Goal: Transaction & Acquisition: Purchase product/service

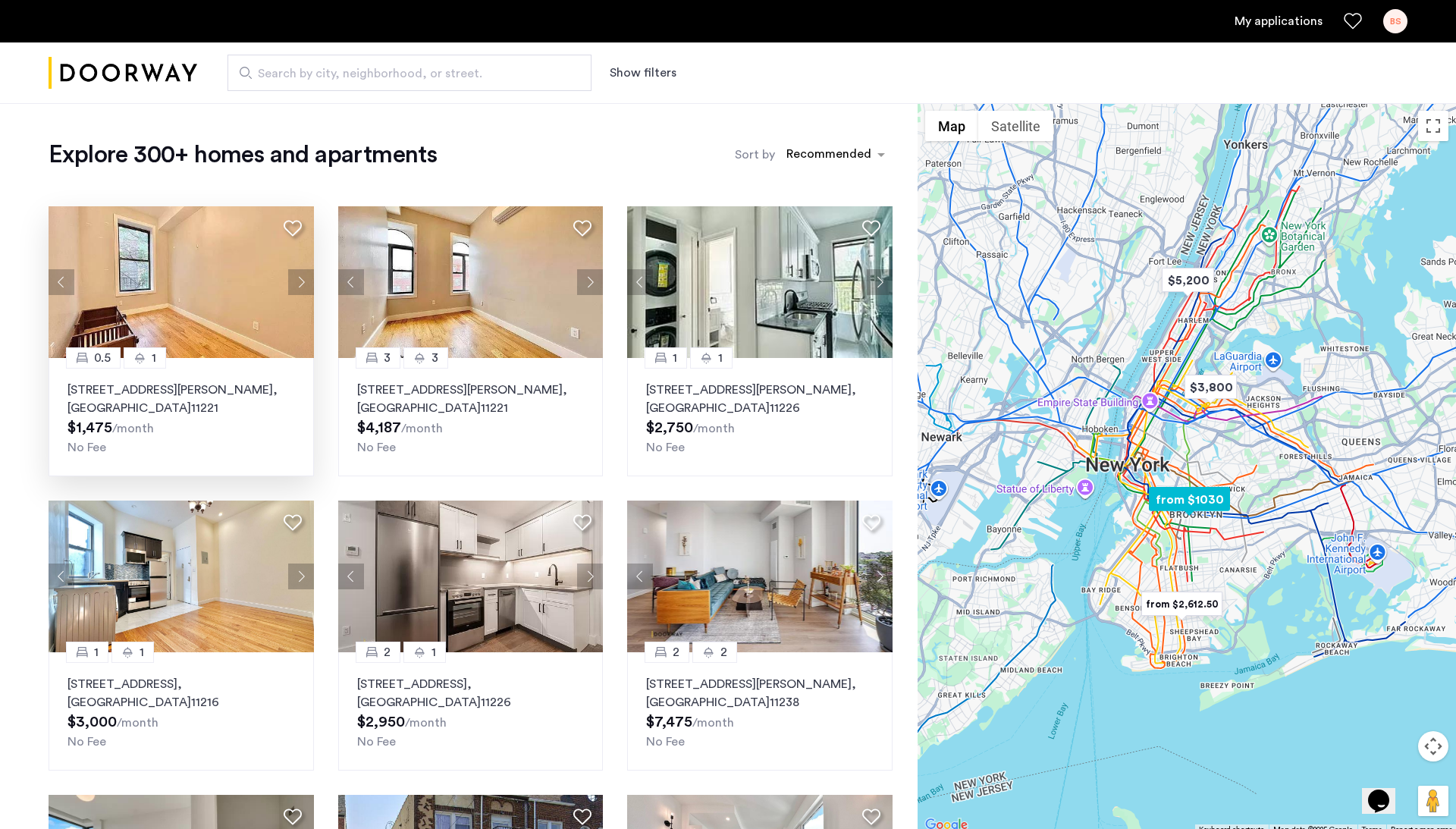
click at [240, 224] on img at bounding box center [181, 281] width 265 height 151
click at [859, 153] on div "sort-apartment" at bounding box center [829, 156] width 90 height 20
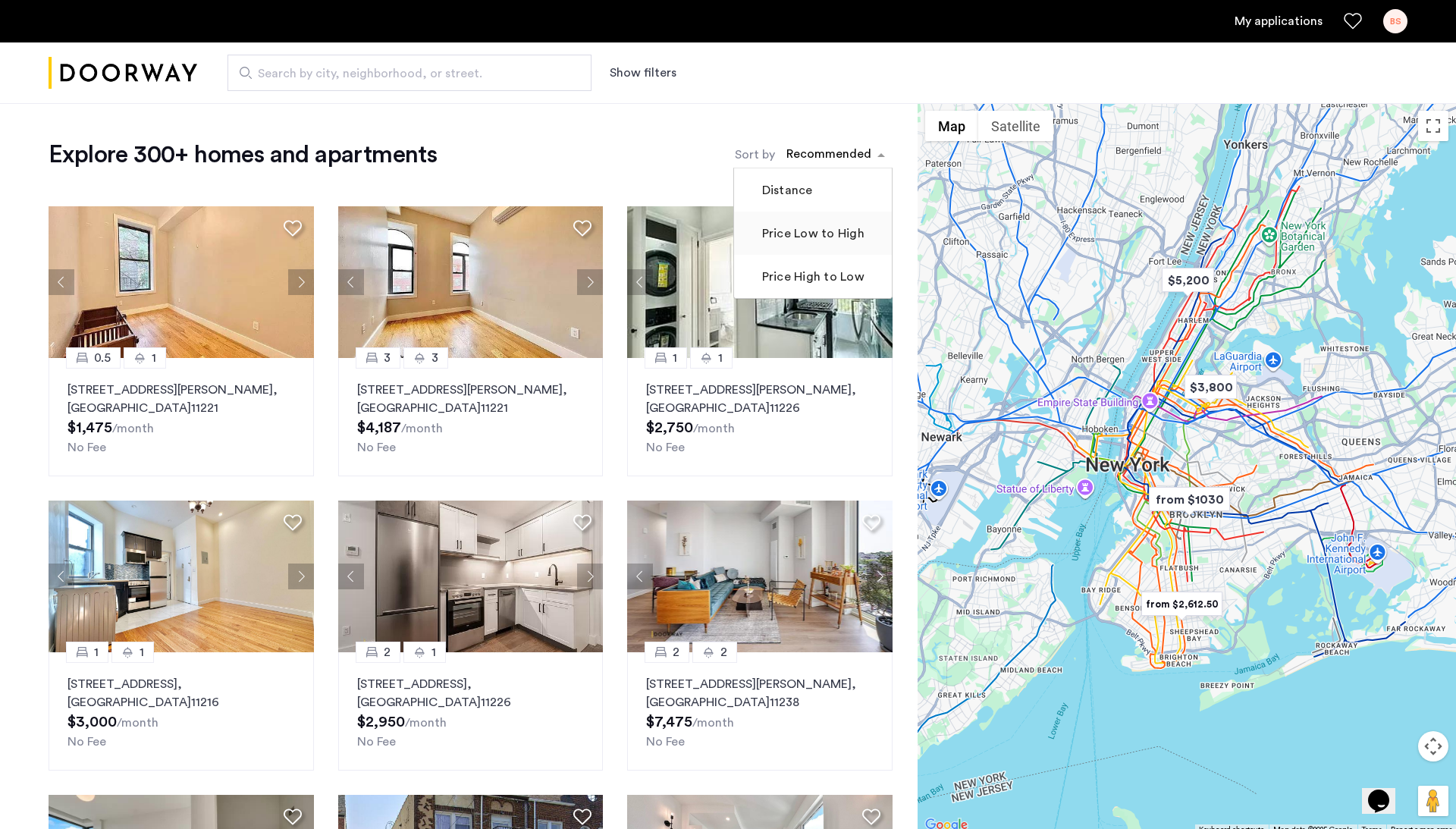
click at [826, 225] on label "Price Low to High" at bounding box center [811, 233] width 105 height 19
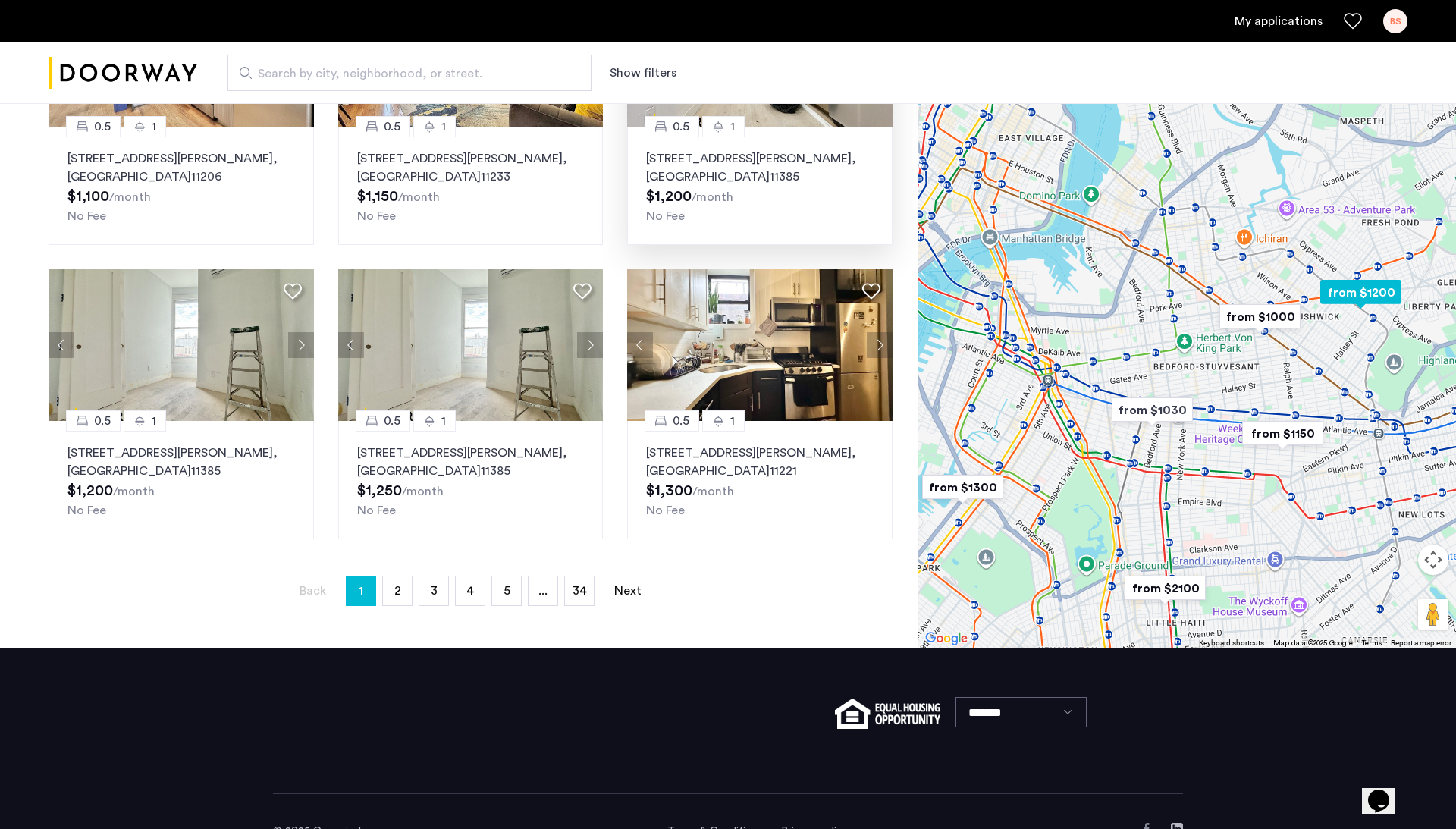
scroll to position [822, 0]
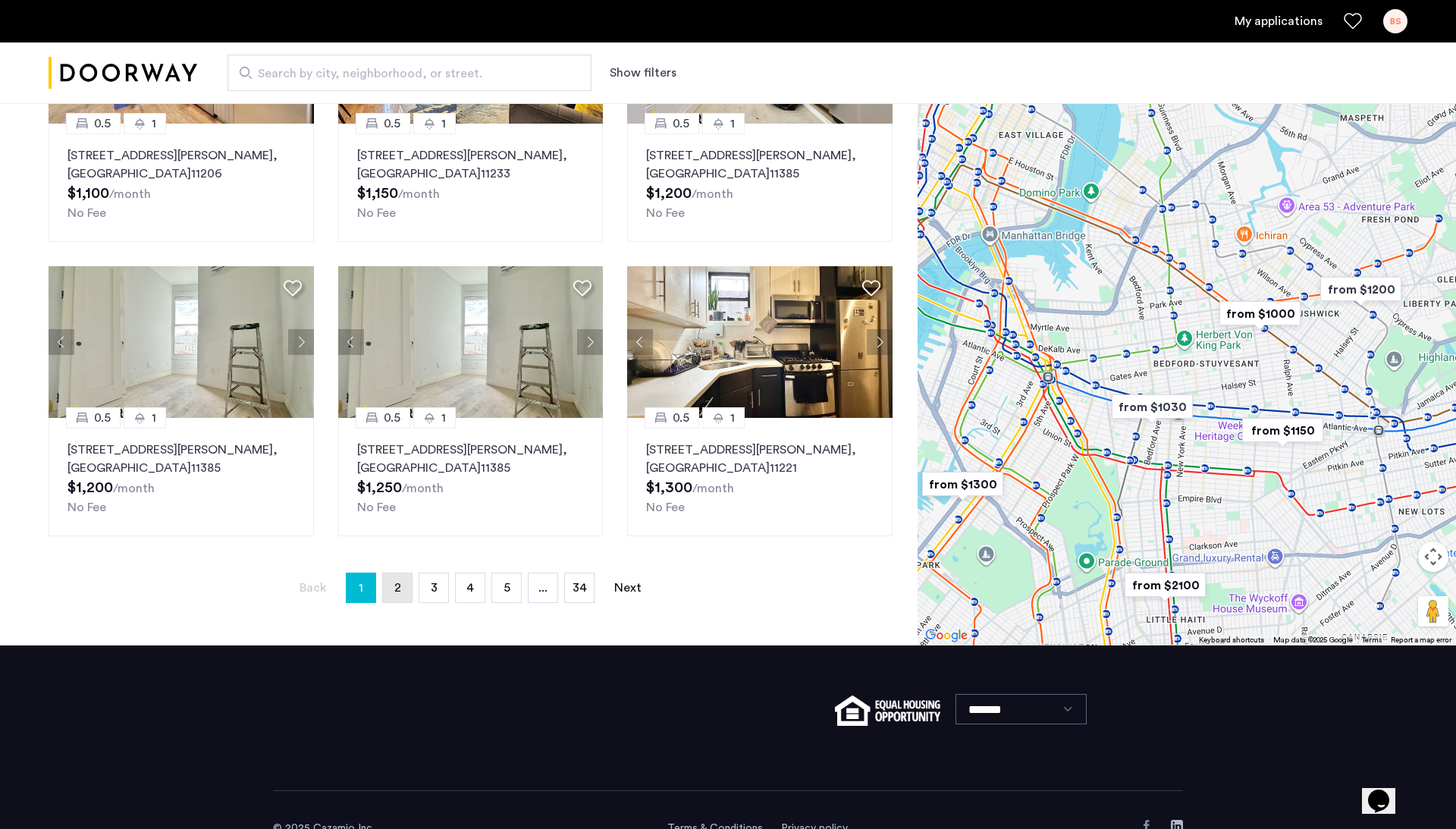
click at [401, 586] on link "page 2" at bounding box center [398, 588] width 29 height 29
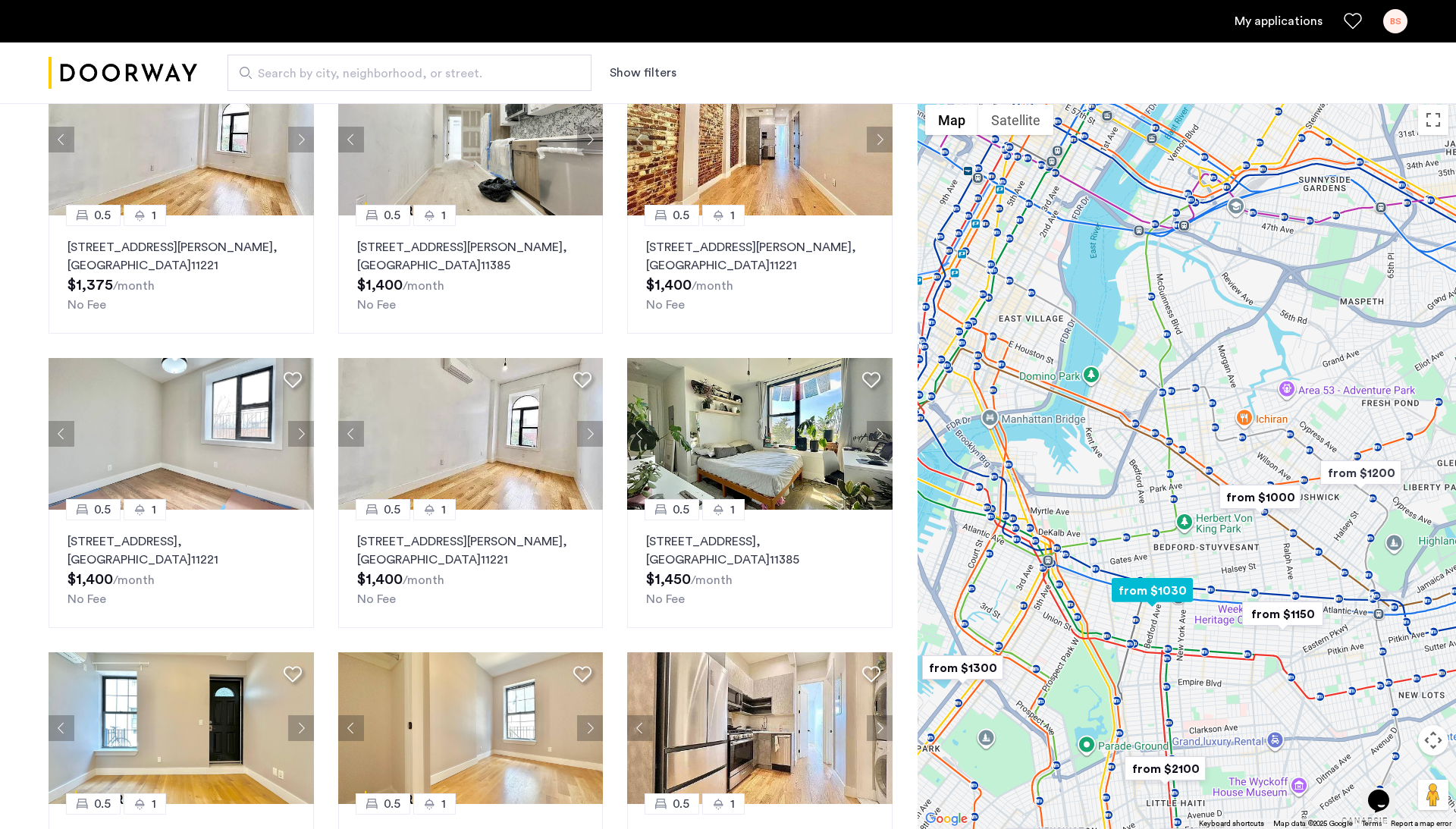
scroll to position [450, 0]
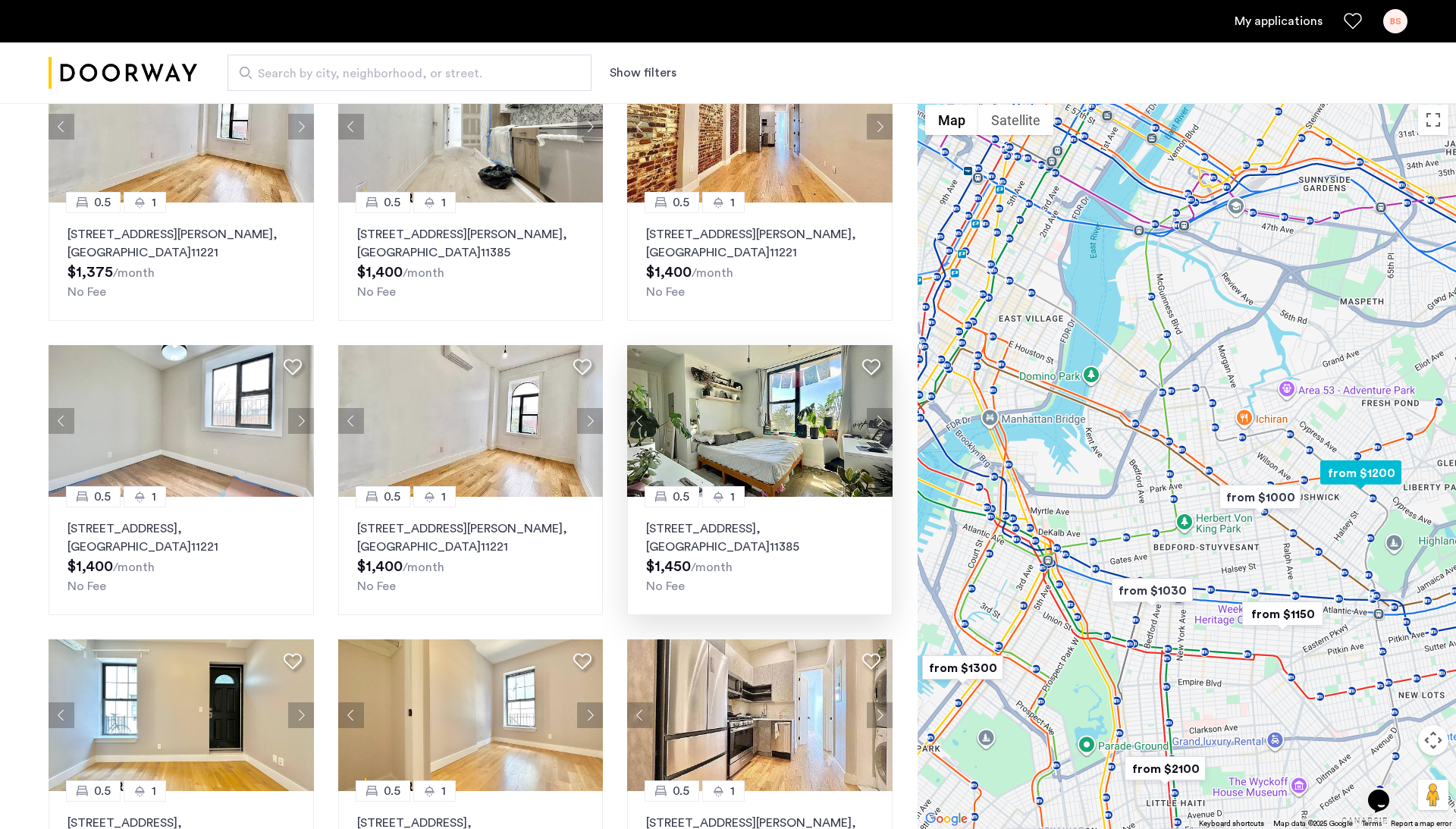
click at [735, 417] on img at bounding box center [760, 420] width 265 height 151
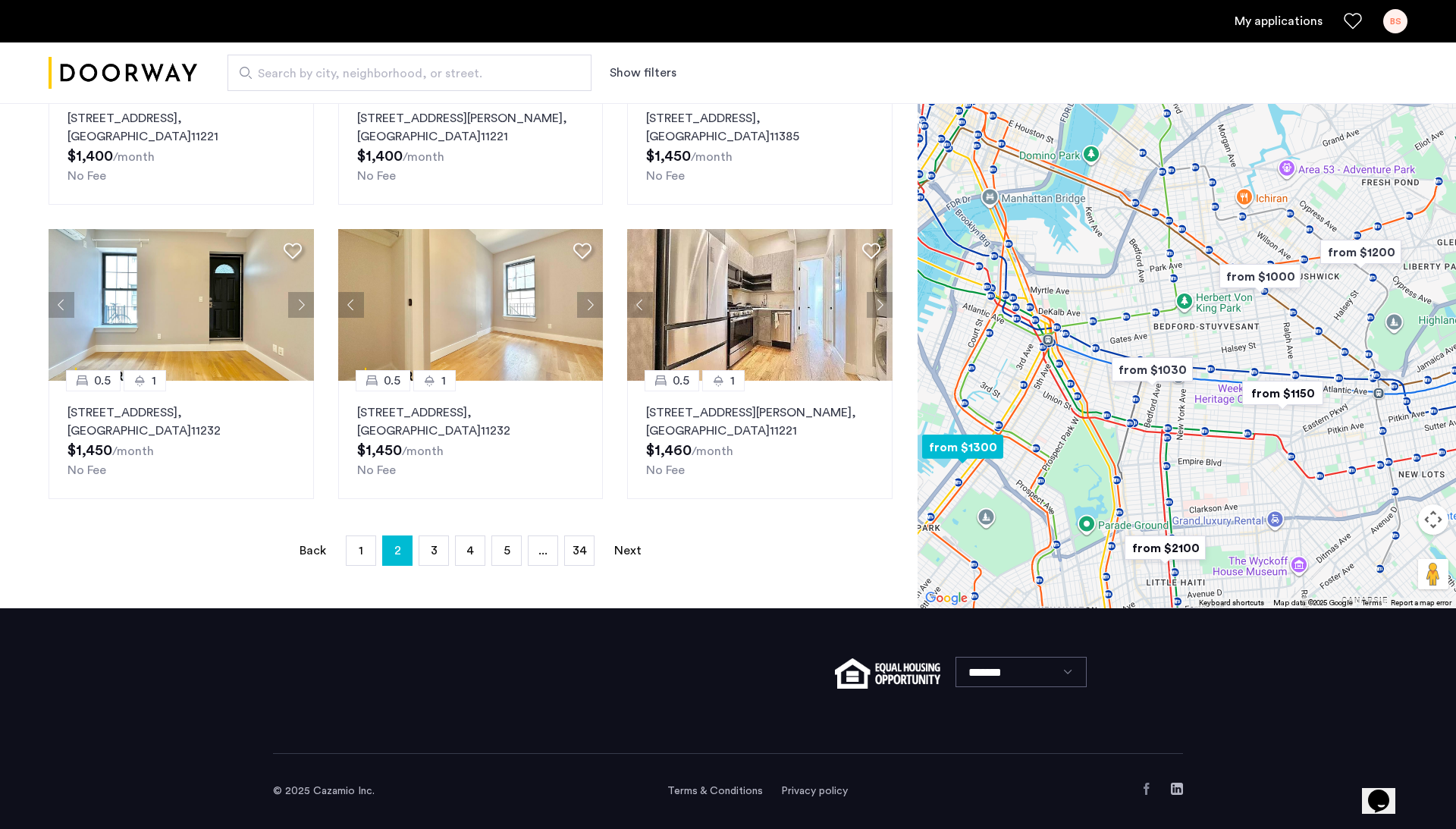
scroll to position [860, 0]
click at [425, 556] on link "page 3" at bounding box center [434, 551] width 29 height 29
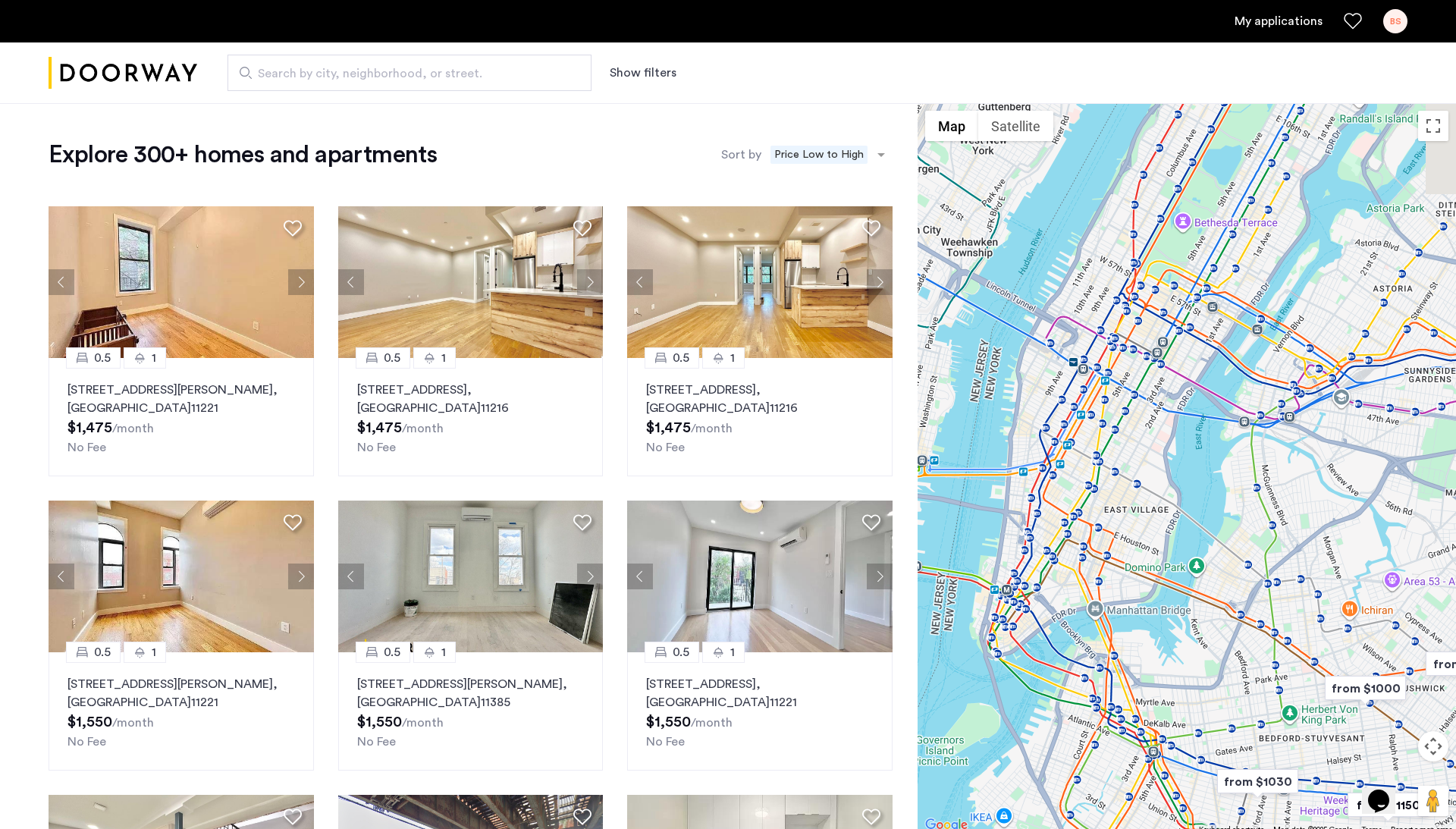
drag, startPoint x: 965, startPoint y: 411, endPoint x: 1075, endPoint y: 599, distance: 217.8
click at [1075, 599] on div at bounding box center [1187, 469] width 538 height 731
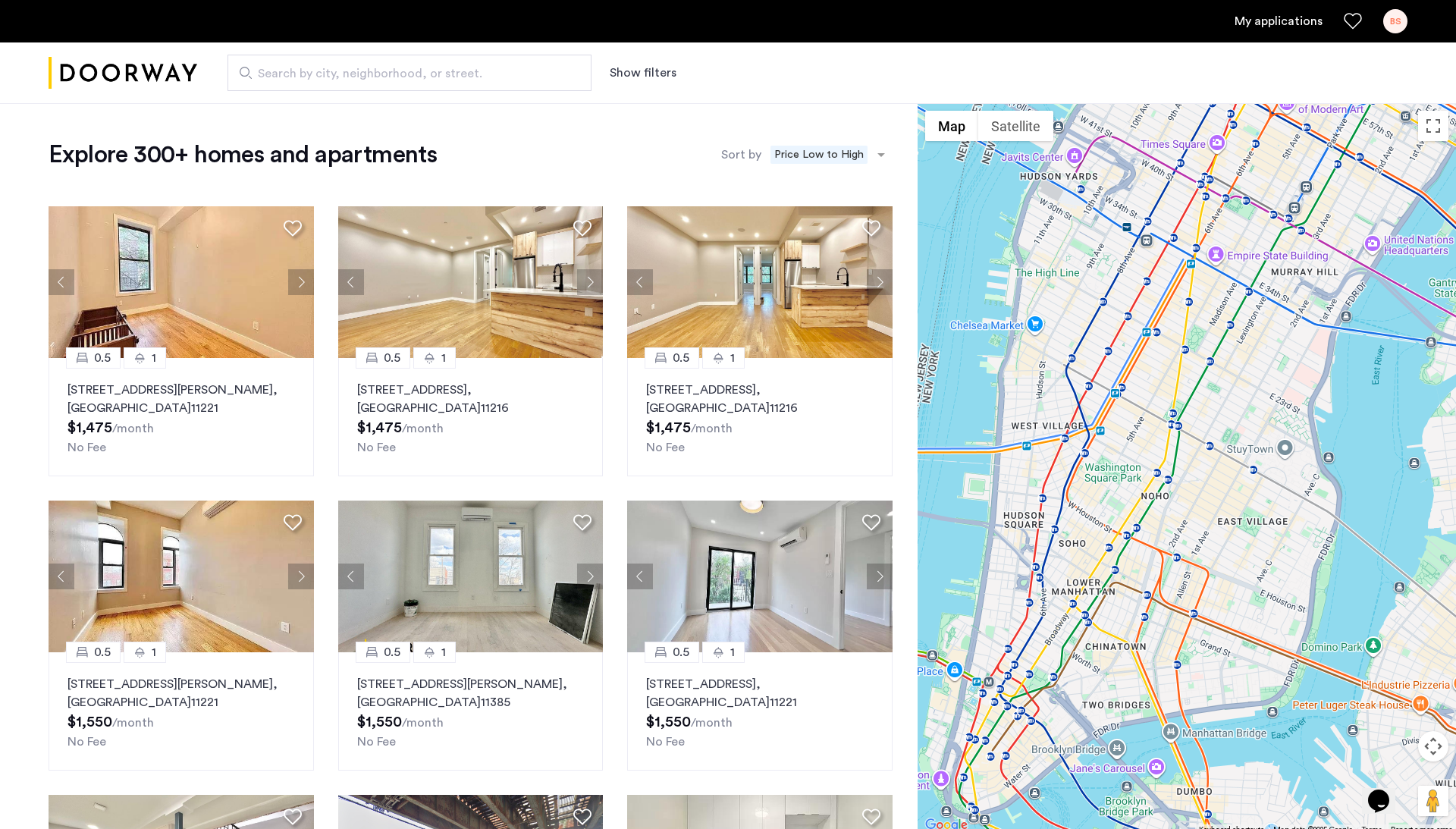
drag, startPoint x: 1085, startPoint y: 577, endPoint x: 1153, endPoint y: 691, distance: 132.7
click at [1153, 691] on div at bounding box center [1187, 469] width 538 height 731
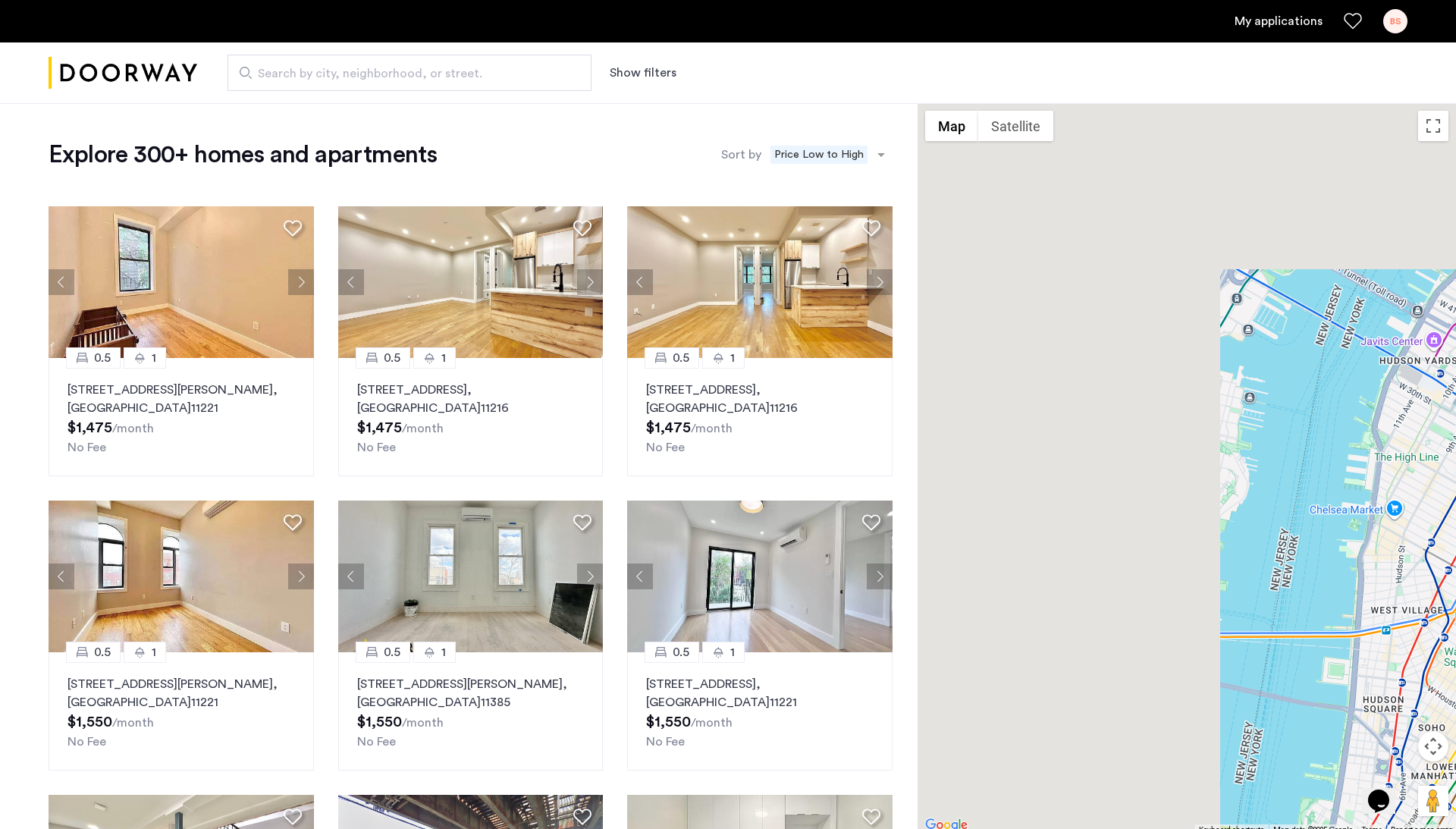
drag, startPoint x: 1093, startPoint y: 559, endPoint x: 1452, endPoint y: 744, distance: 403.9
click at [1453, 744] on div at bounding box center [1187, 469] width 538 height 731
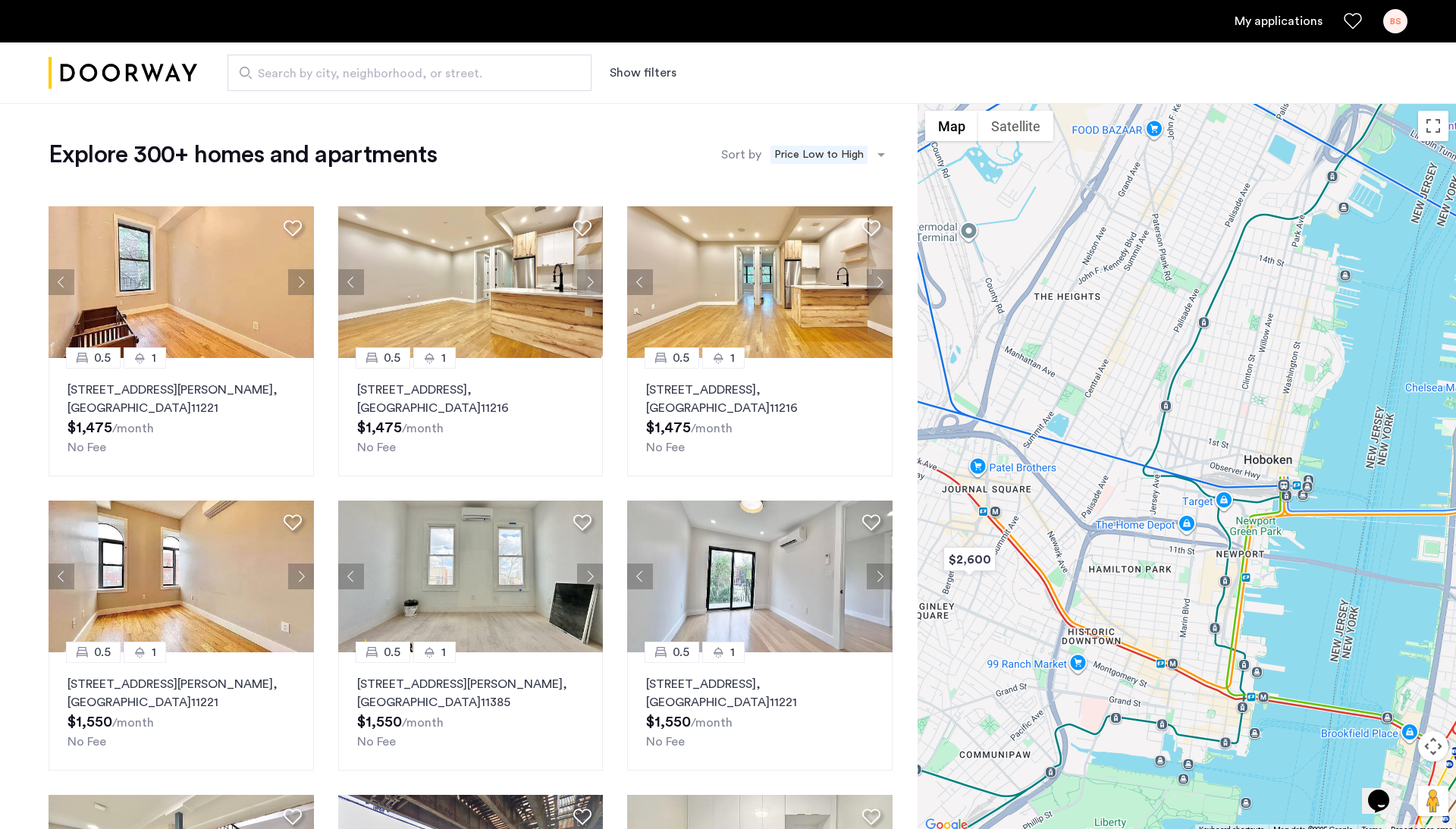
drag, startPoint x: 1305, startPoint y: 697, endPoint x: 1416, endPoint y: 573, distance: 166.4
click at [1416, 573] on div at bounding box center [1187, 469] width 538 height 731
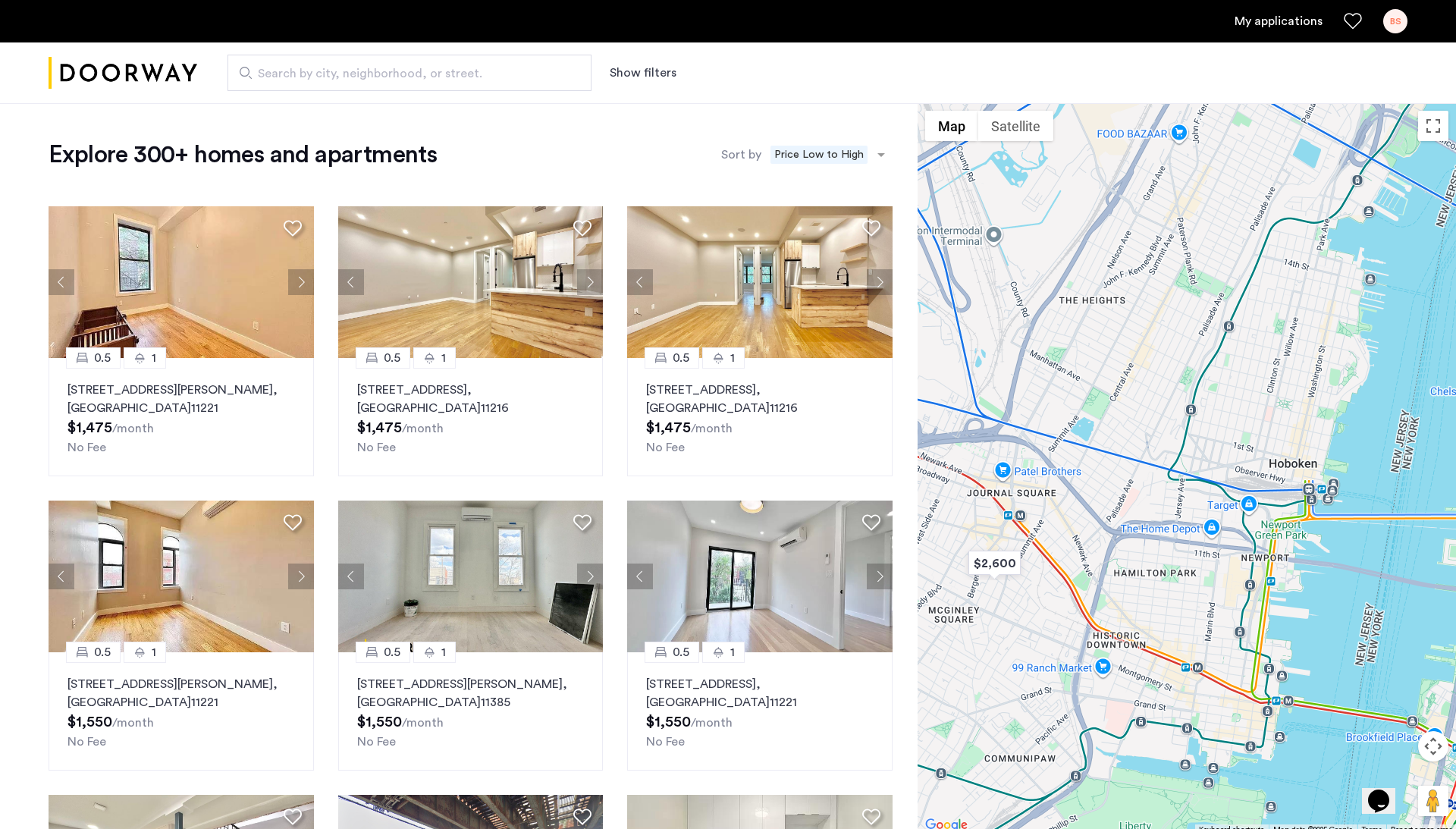
click at [1138, 512] on div at bounding box center [1187, 469] width 538 height 731
click at [1135, 513] on div at bounding box center [1187, 469] width 538 height 731
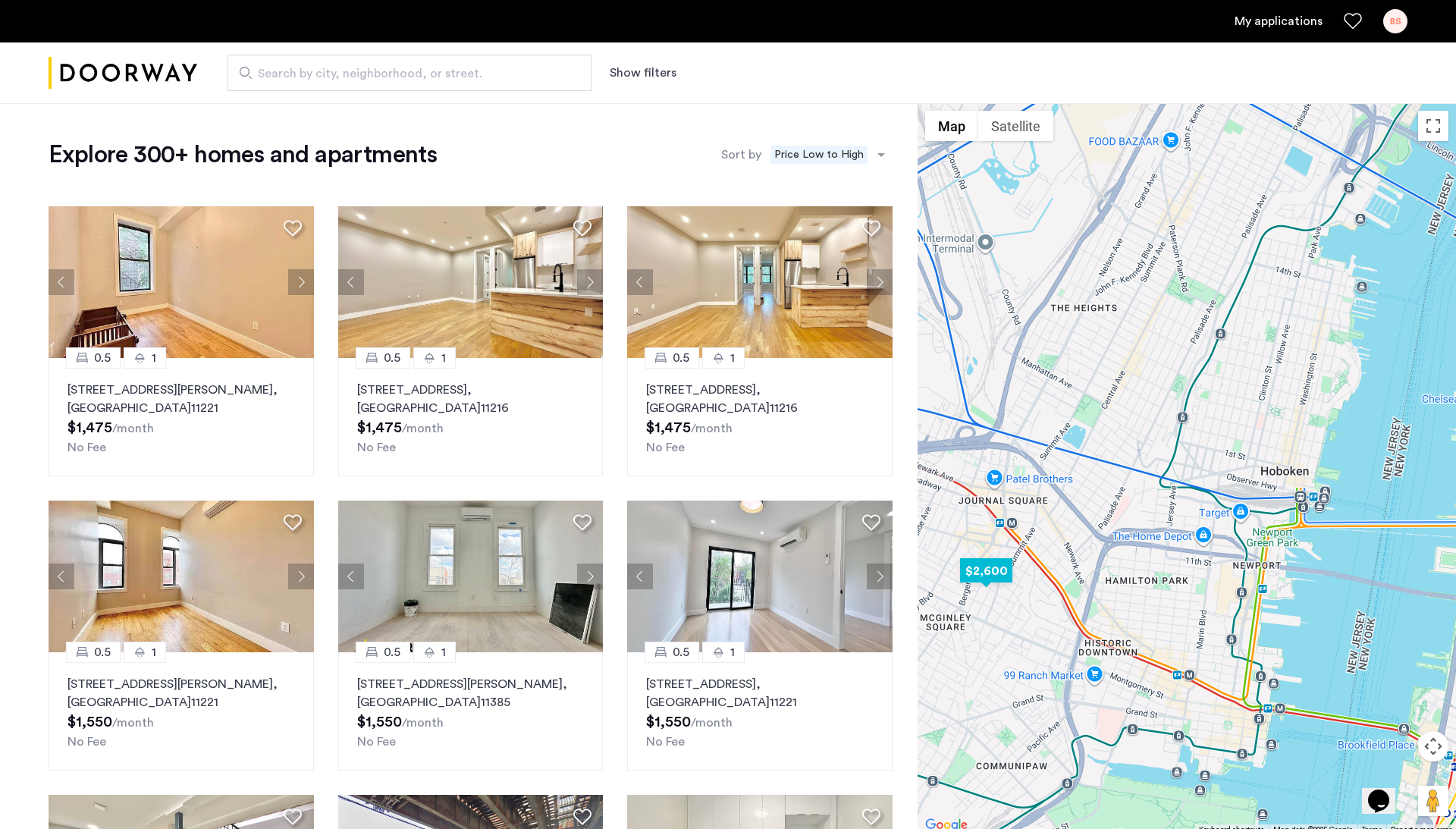
click at [993, 576] on img "$2,600" at bounding box center [986, 570] width 64 height 34
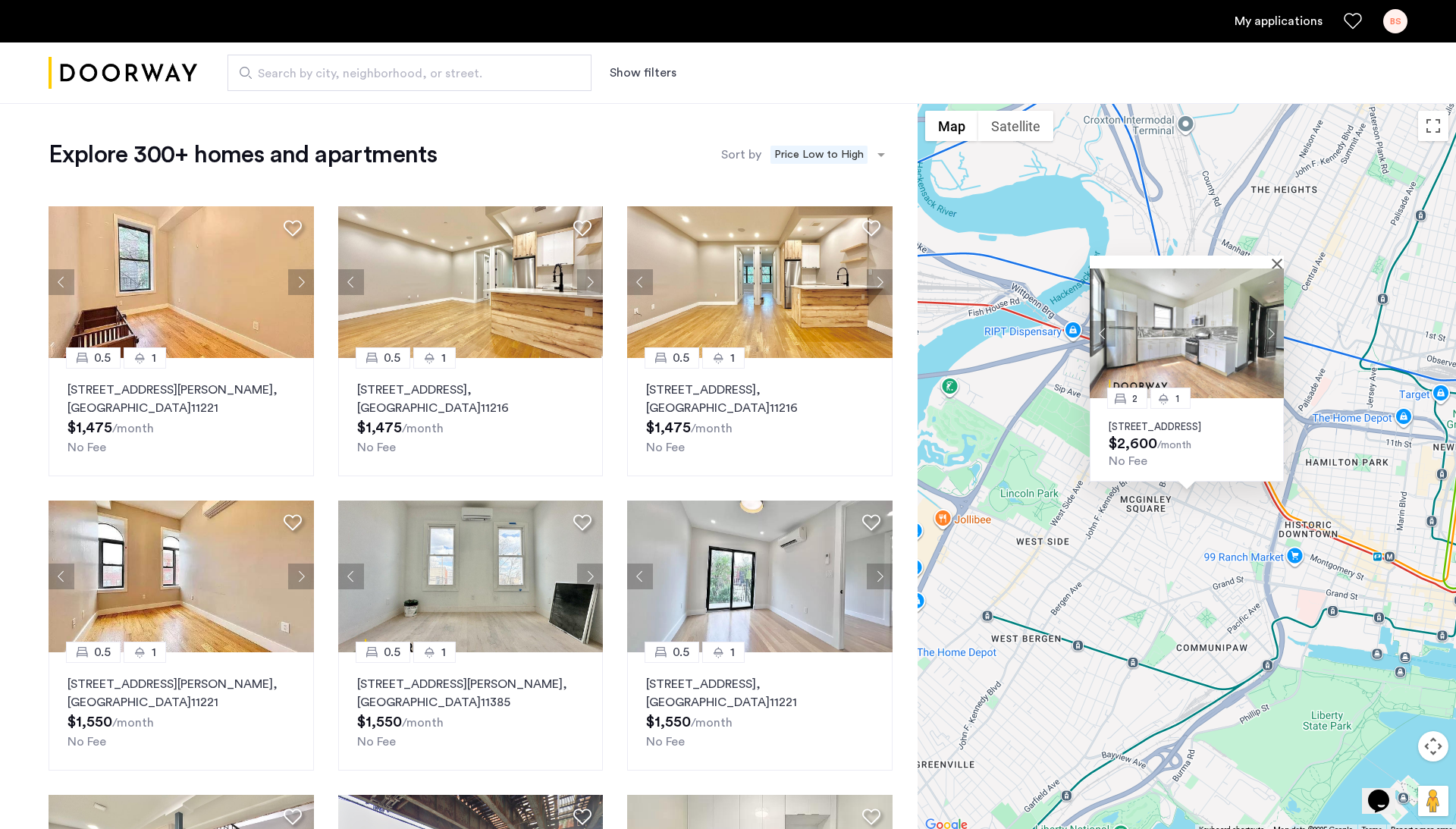
click at [1143, 541] on div "2 1 [STREET_ADDRESS] $2,600 /month No Fee" at bounding box center [1187, 469] width 538 height 731
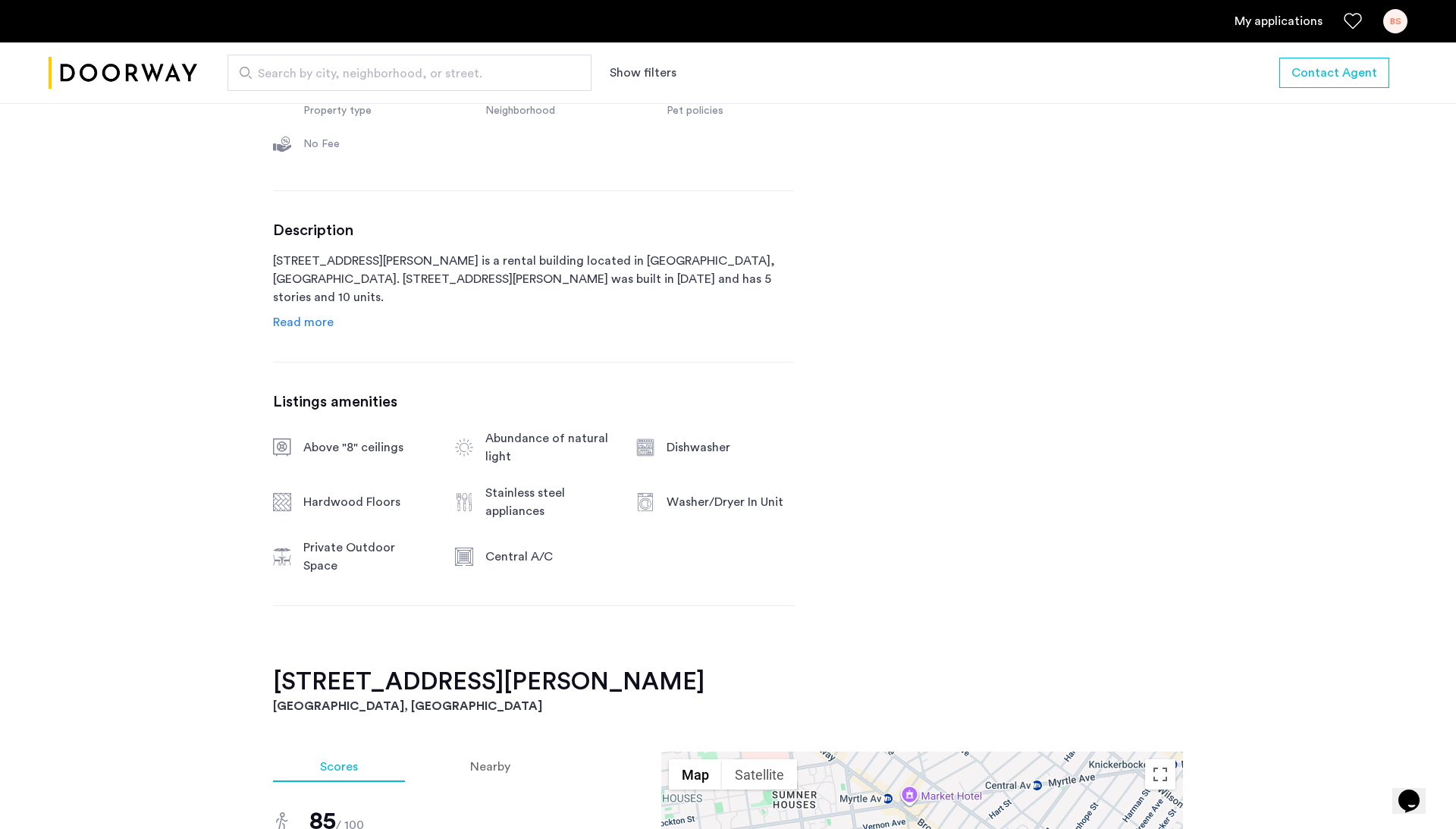
scroll to position [655, 0]
click at [298, 328] on span "Read more" at bounding box center [303, 321] width 60 height 12
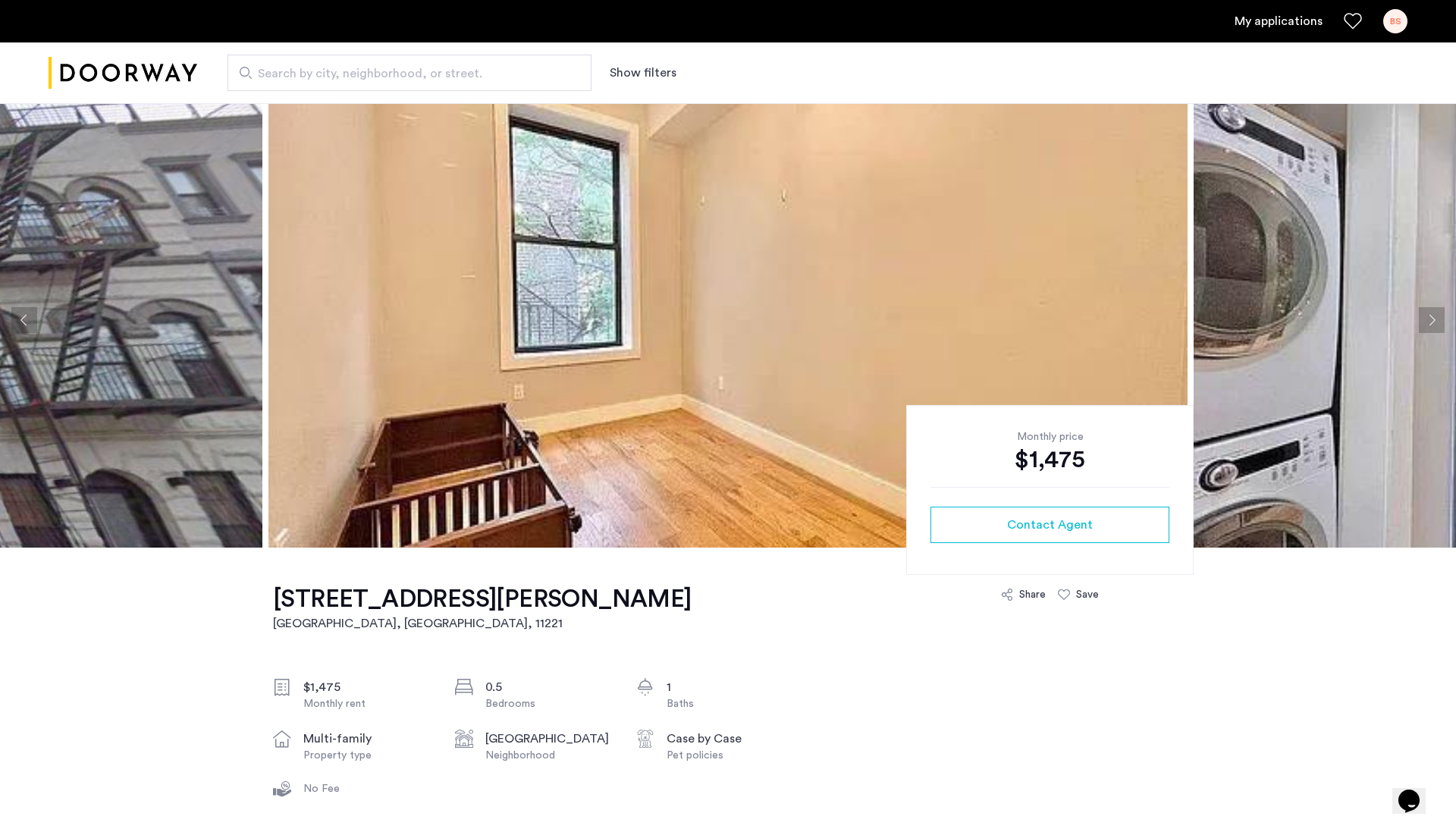
scroll to position [3, 0]
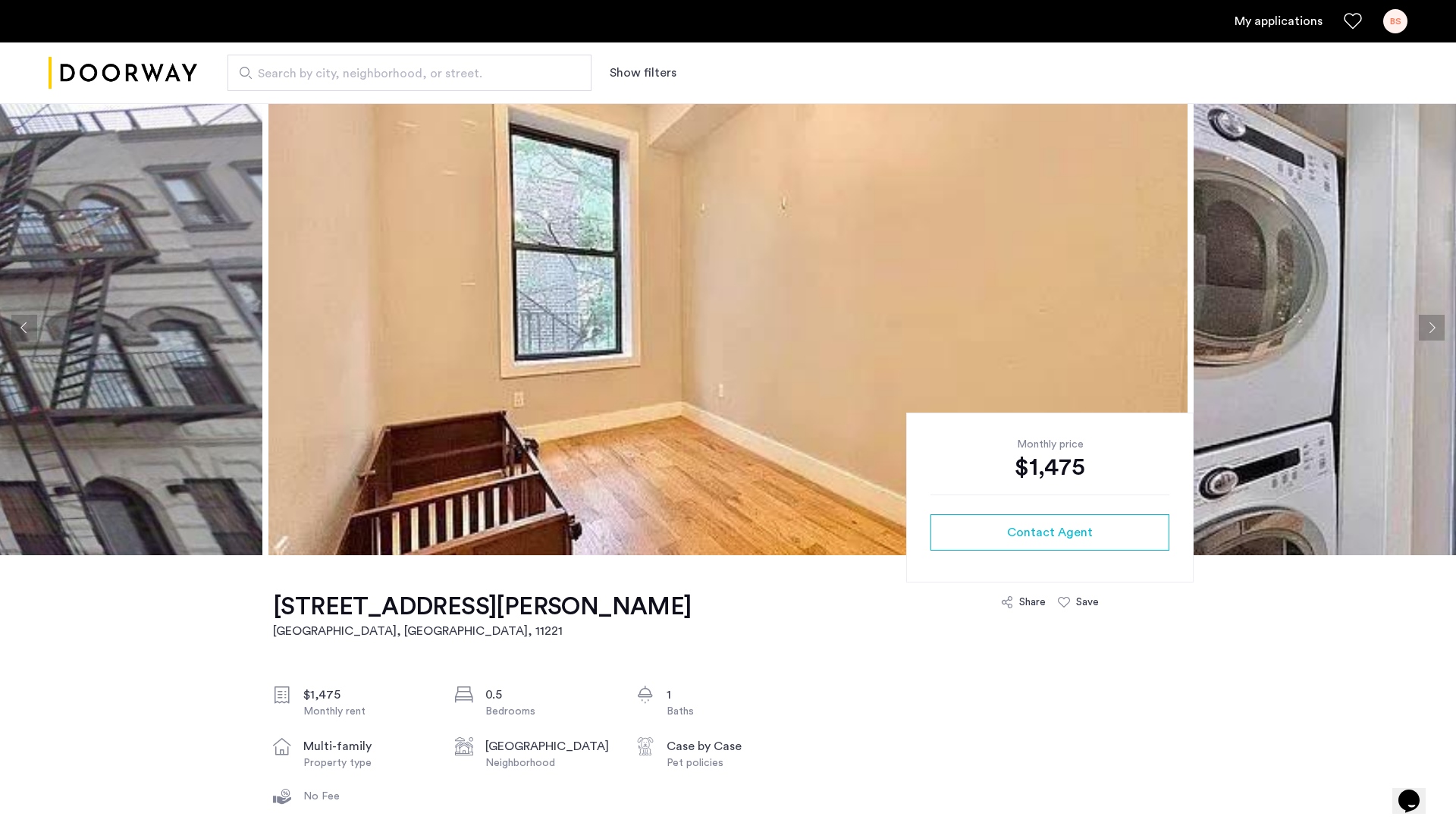
click at [365, 369] on img at bounding box center [728, 328] width 919 height 454
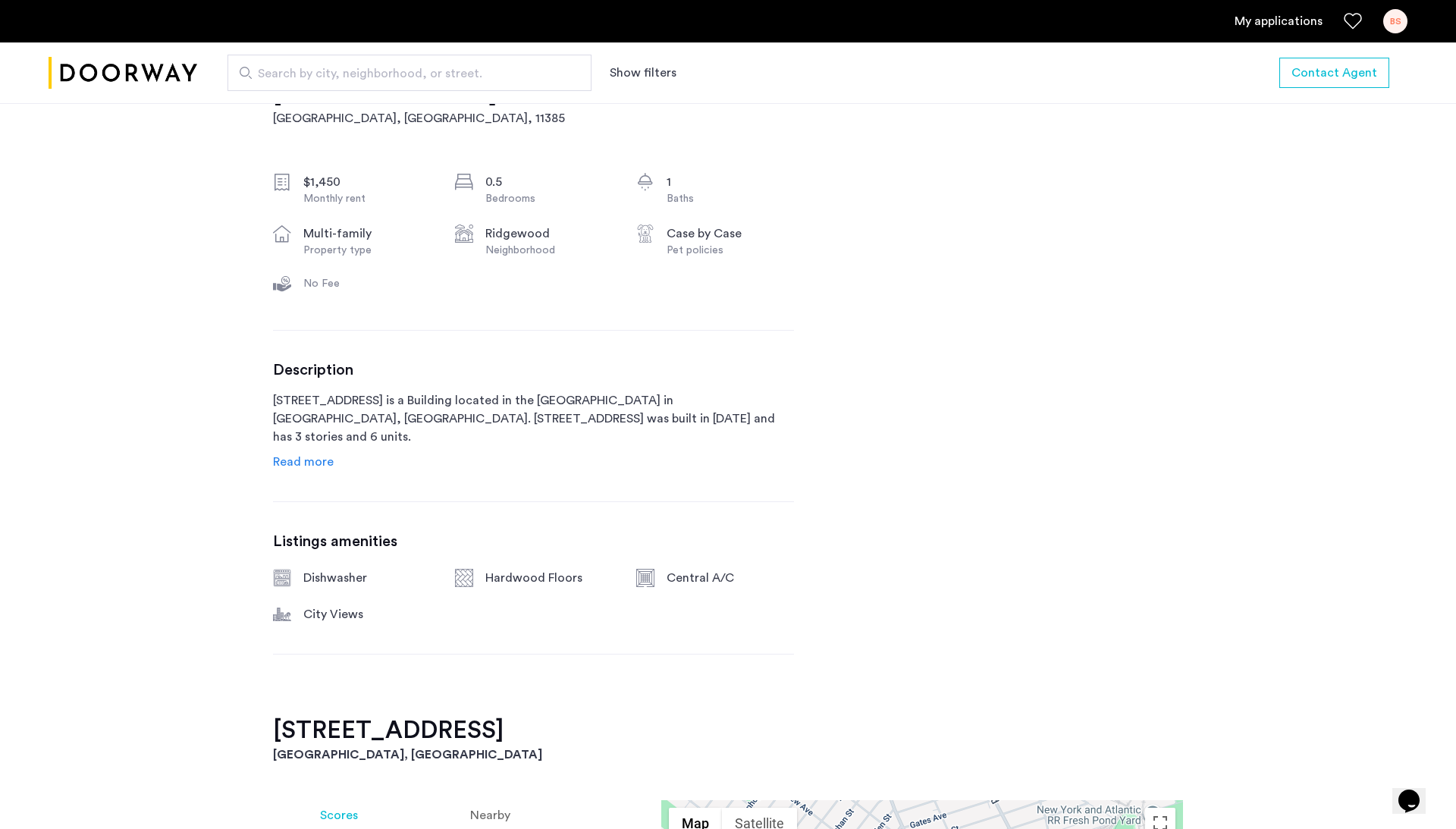
scroll to position [631, 0]
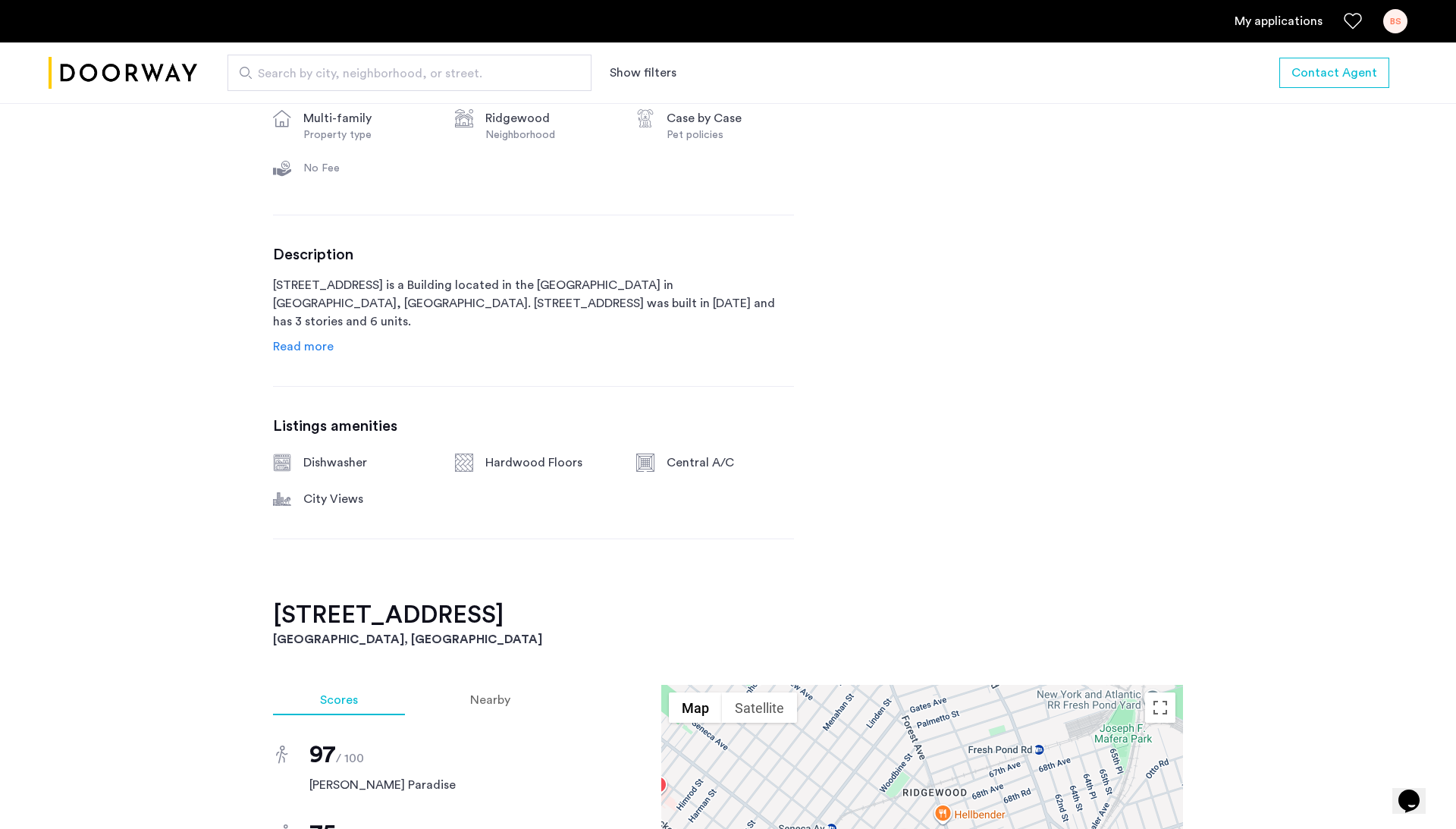
click at [318, 347] on span "Read more" at bounding box center [303, 346] width 60 height 12
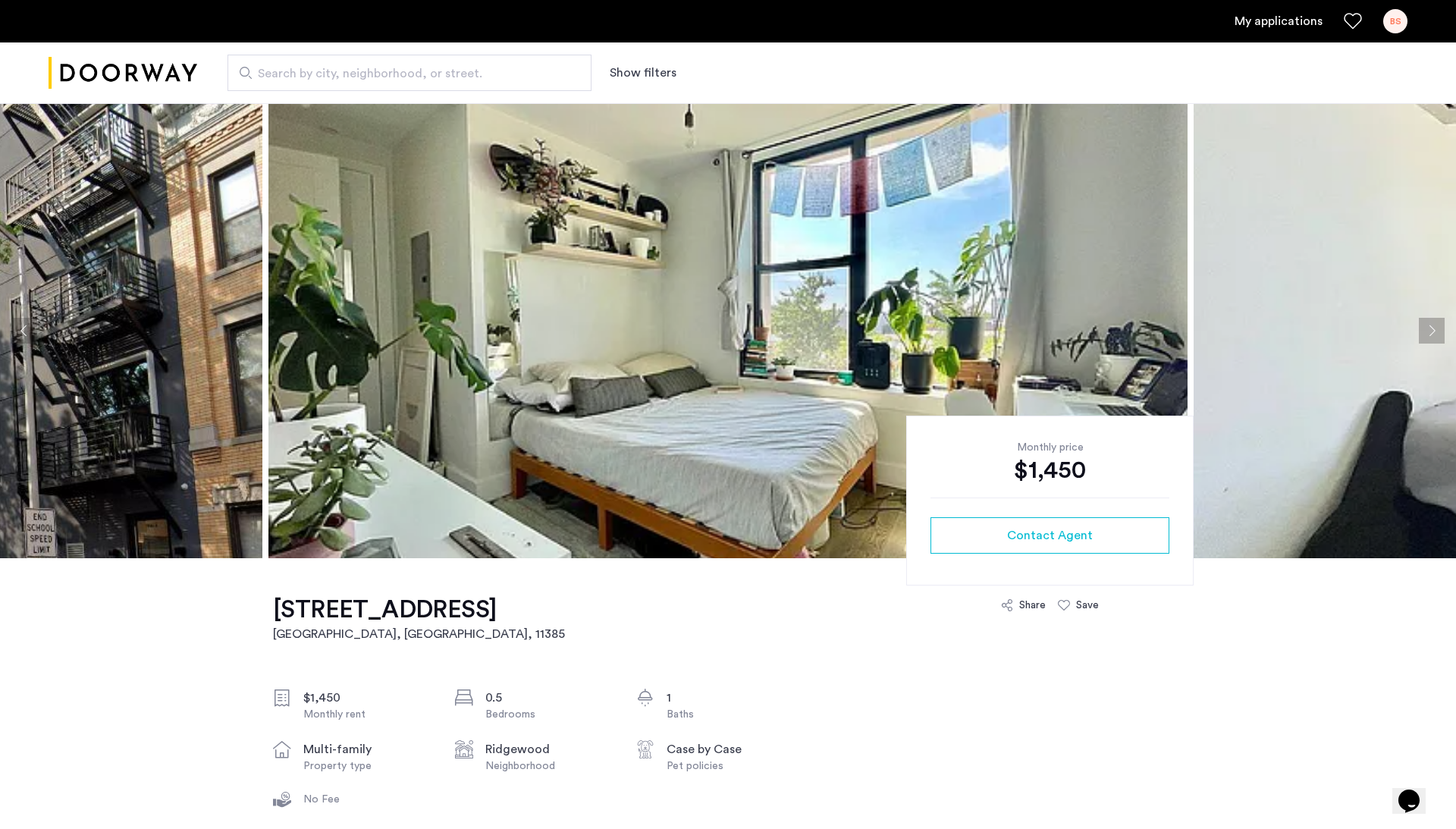
scroll to position [0, 0]
click at [394, 414] on img at bounding box center [728, 331] width 919 height 454
